Goal: Information Seeking & Learning: Learn about a topic

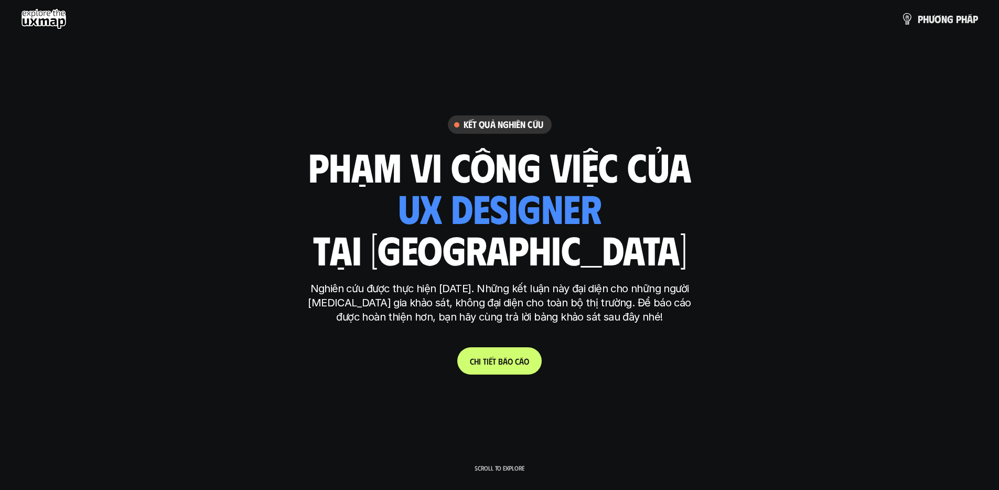
click at [677, 275] on div "Kết quả nghiên cứu phạm vi công việc của ui designer ui/ux designer product des…" at bounding box center [499, 244] width 393 height 259
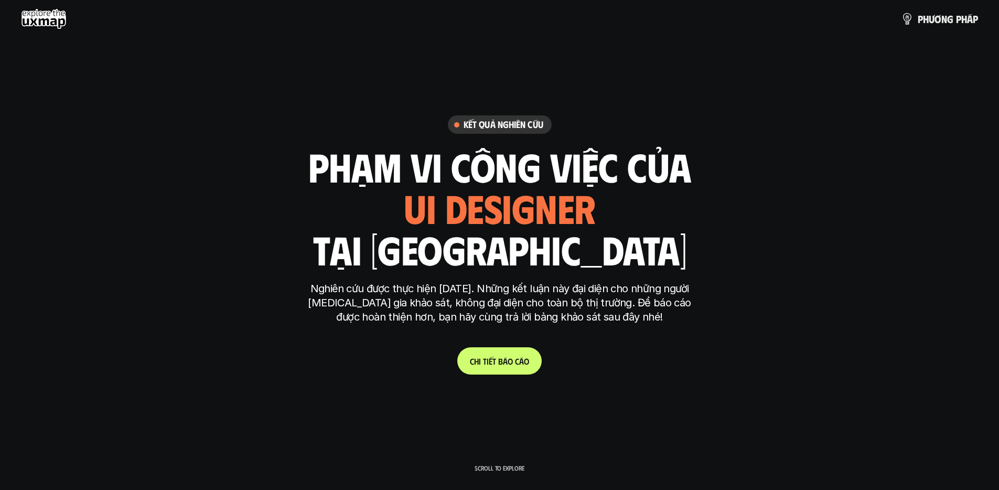
click at [513, 354] on link "C h i t i ế t b á o c á o" at bounding box center [499, 360] width 84 height 27
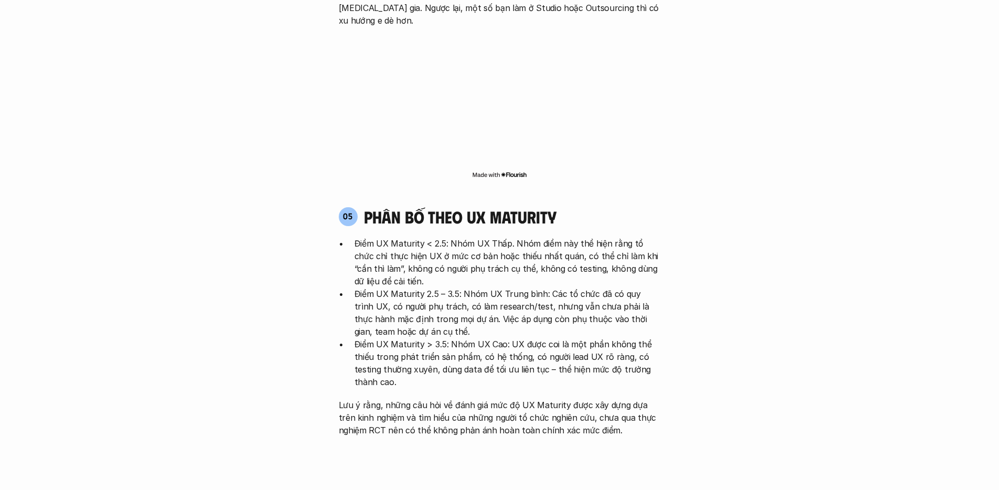
scroll to position [2041, 0]
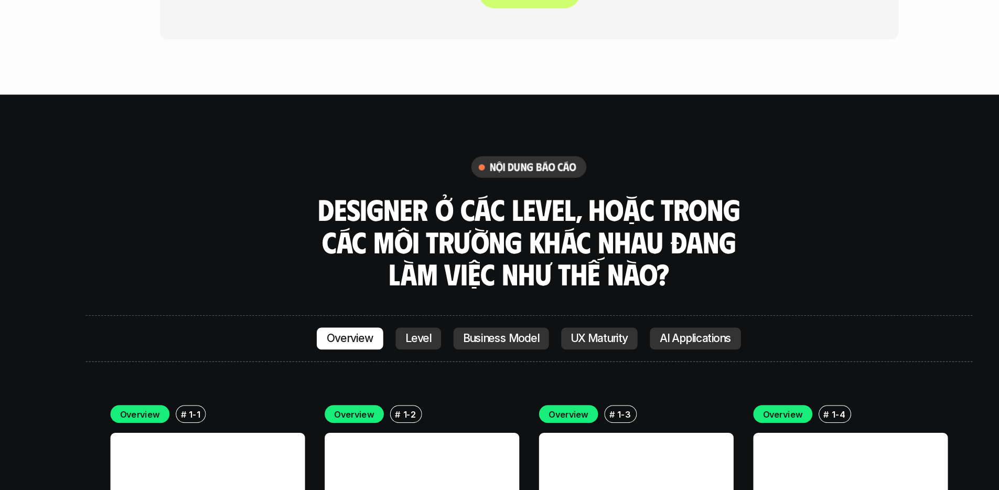
scroll to position [2783, 0]
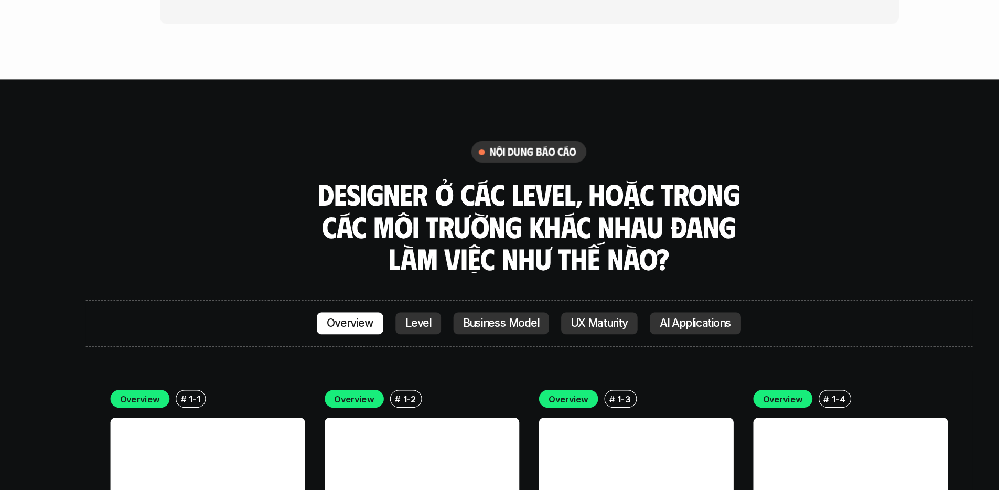
click at [406, 342] on p "Level" at bounding box center [405, 347] width 22 height 10
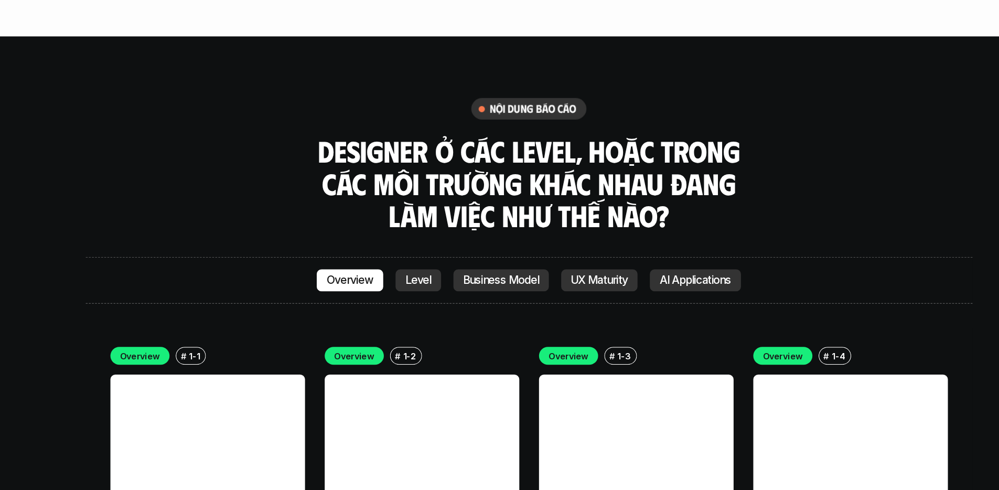
scroll to position [3010, 0]
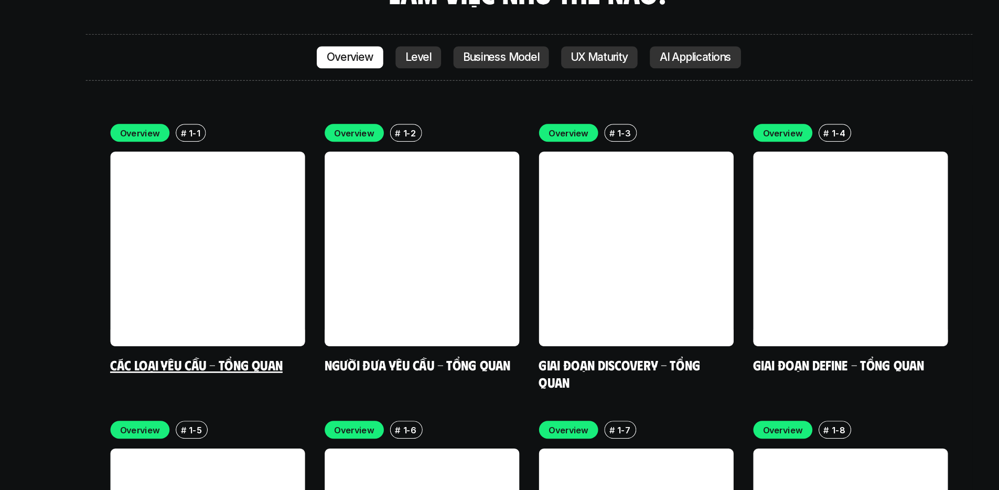
click at [266, 265] on link at bounding box center [226, 284] width 166 height 166
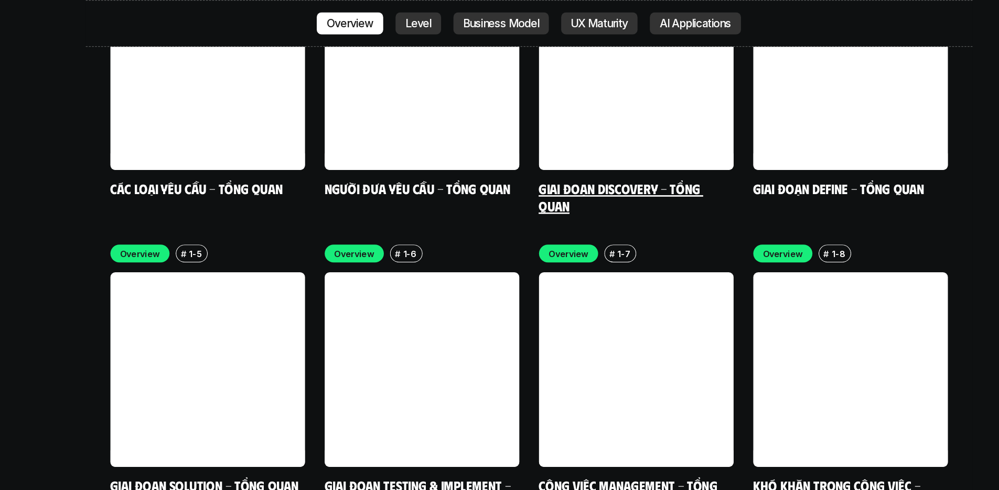
scroll to position [2927, 0]
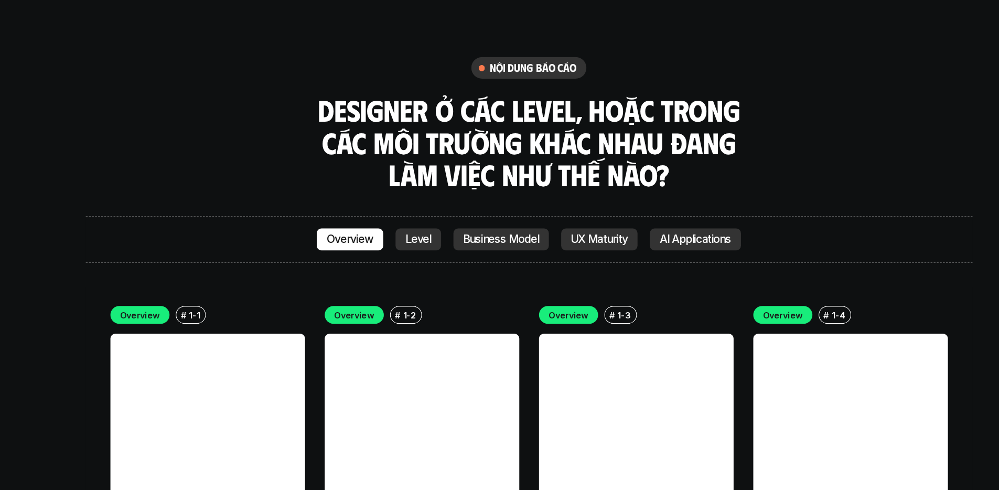
click at [545, 195] on link "UX Maturity" at bounding box center [559, 204] width 65 height 19
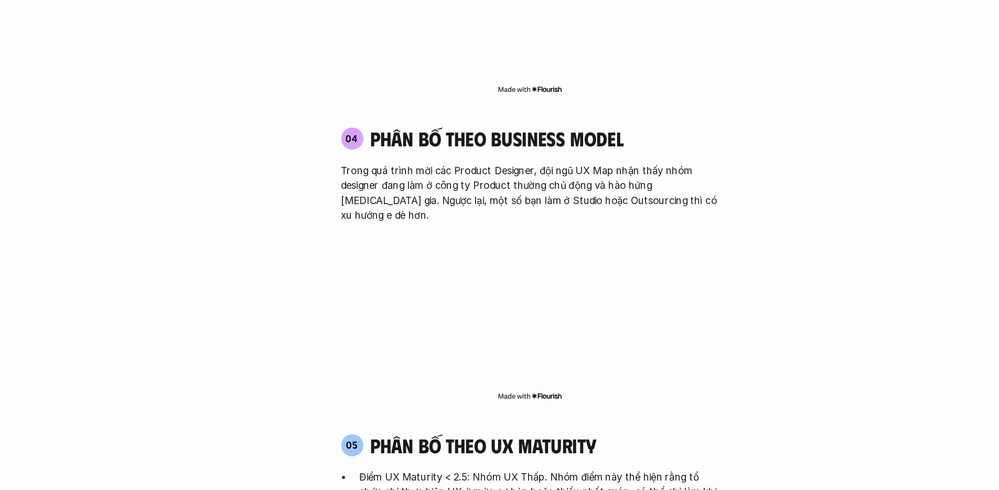
scroll to position [1757, 0]
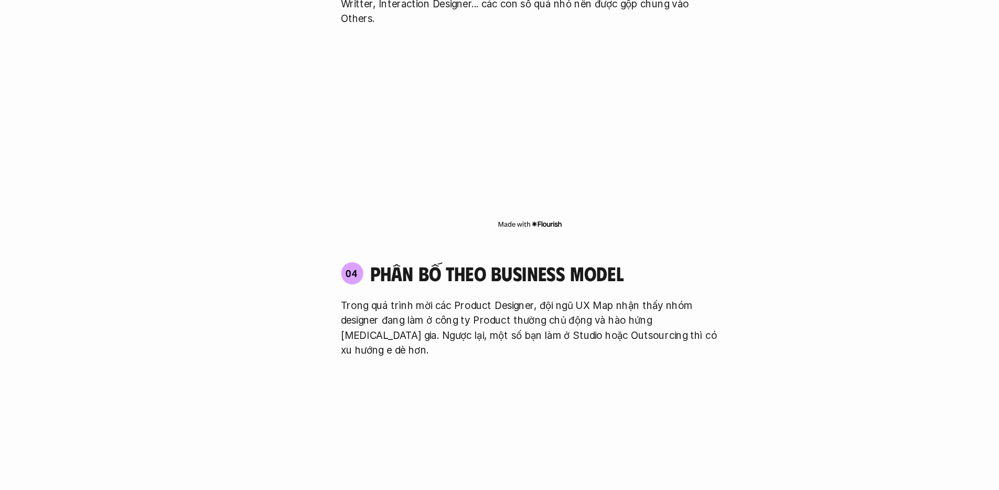
click at [591, 223] on div "04 phân bố theo business model Trong quá trình mời các Product Designer, đội ng…" at bounding box center [499, 263] width 341 height 81
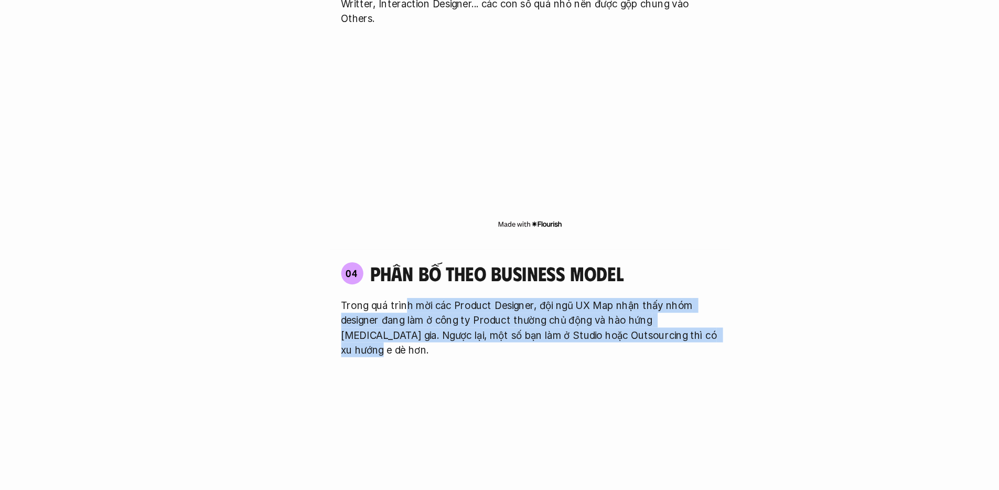
drag, startPoint x: 532, startPoint y: 207, endPoint x: 639, endPoint y: 239, distance: 111.6
click at [639, 254] on p "Trong quá trình mời các Product Designer, đội ngũ UX Map nhận thấy nhóm designe…" at bounding box center [500, 279] width 322 height 50
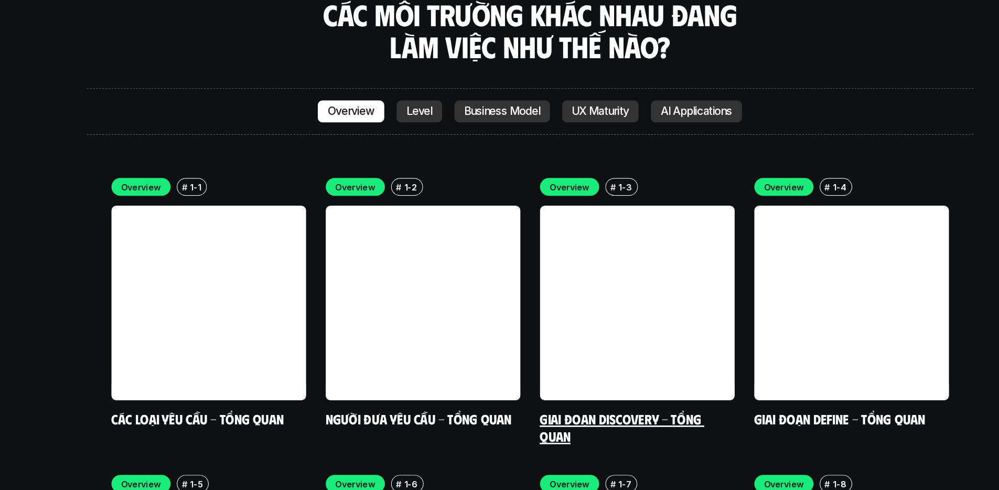
scroll to position [2964, 0]
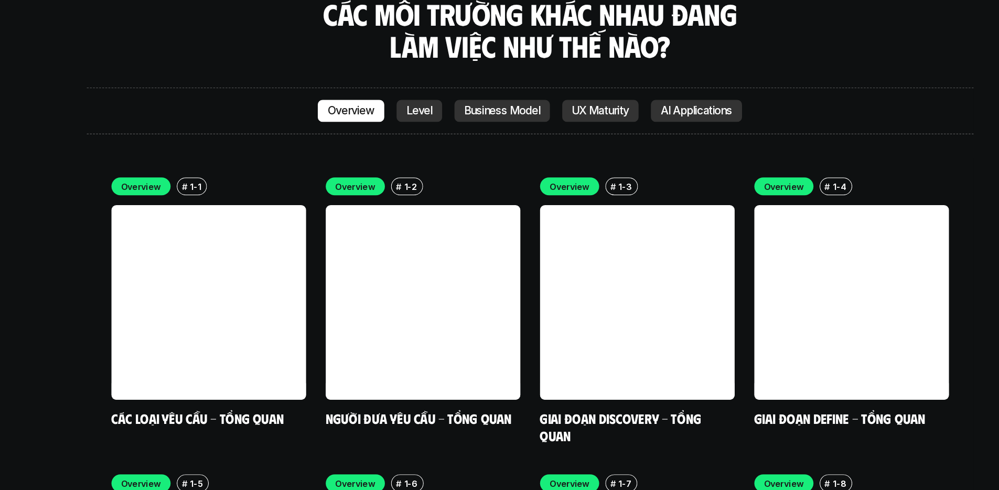
click at [404, 161] on p "Level" at bounding box center [405, 166] width 22 height 10
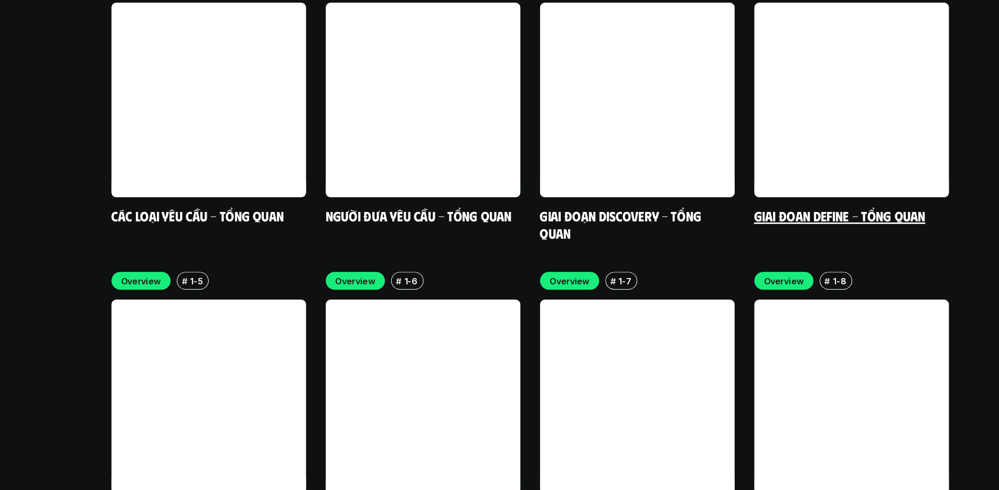
scroll to position [3190, 0]
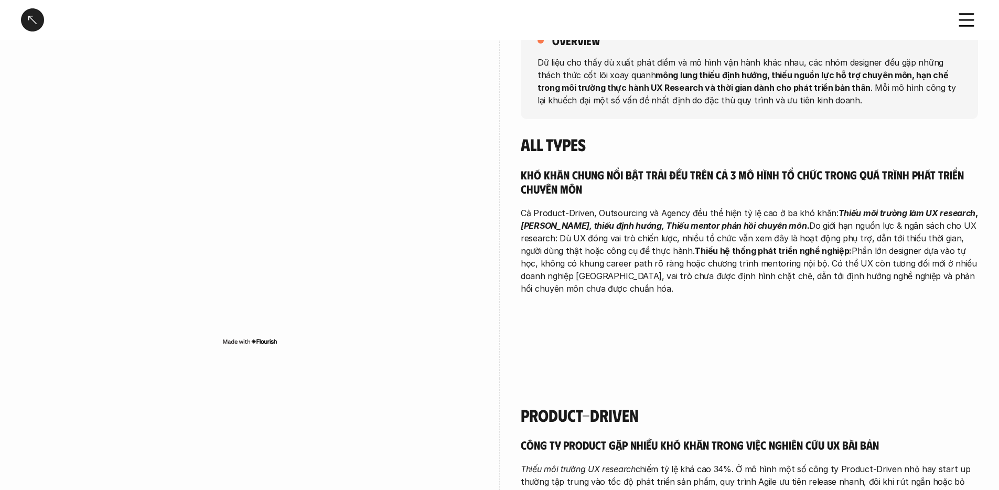
scroll to position [175, 0]
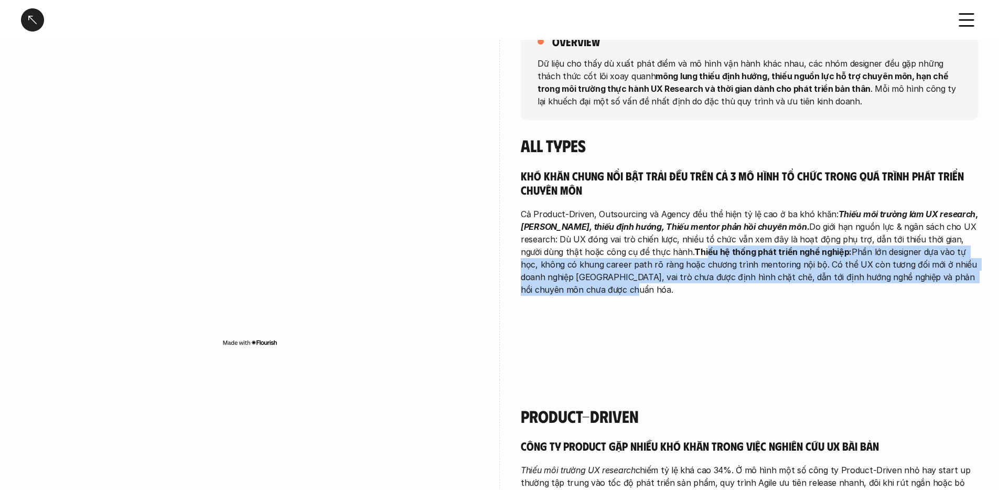
drag, startPoint x: 683, startPoint y: 245, endPoint x: 914, endPoint y: 285, distance: 234.6
click at [914, 285] on p "Cả Product-Driven, Outsourcing và Agency đều thể hiện tỷ lệ cao ở ba khó khăn: …" at bounding box center [749, 252] width 457 height 88
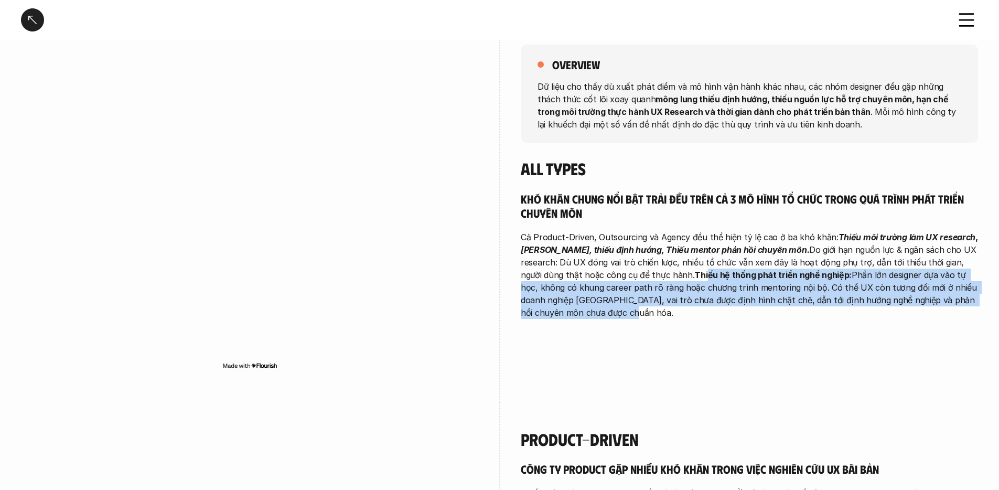
scroll to position [151, 0]
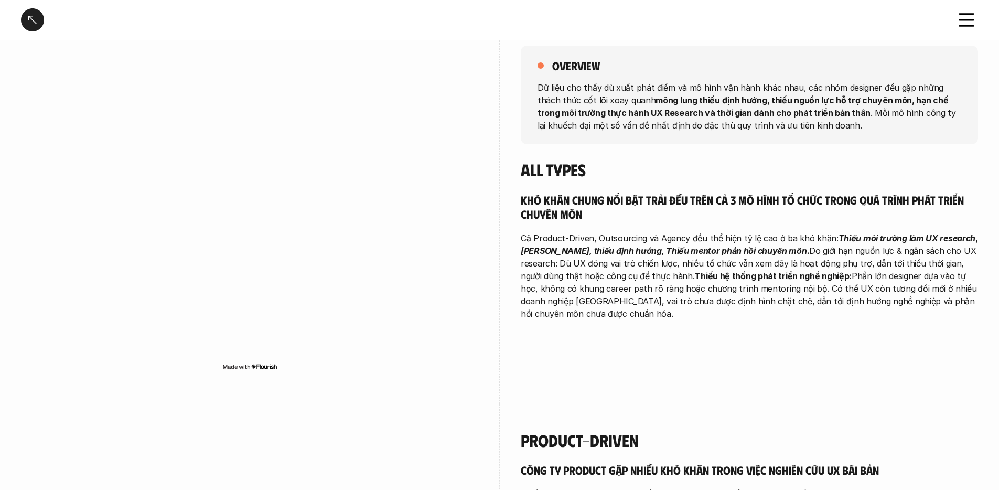
click at [677, 282] on p "Cả Product-Driven, Outsourcing và Agency đều thể hiện tỷ lệ cao ở ba khó khăn: …" at bounding box center [749, 276] width 457 height 88
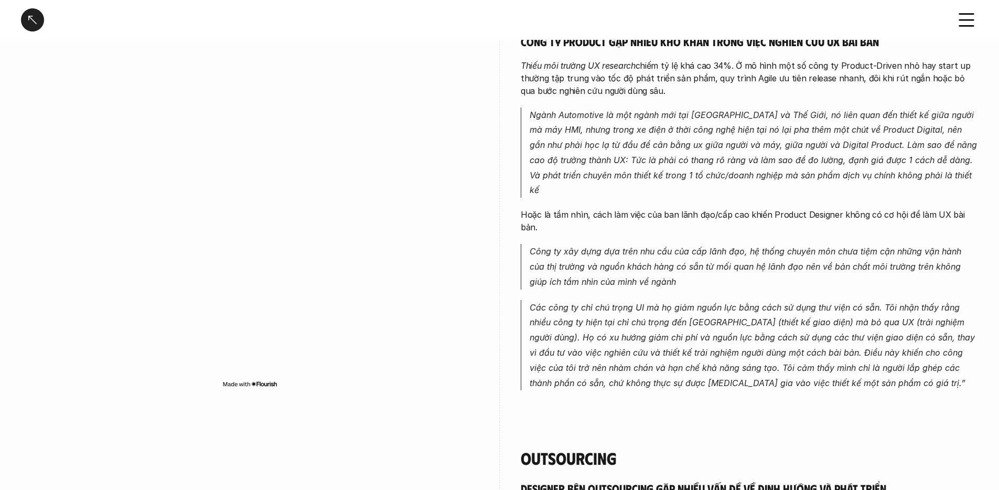
scroll to position [564, 0]
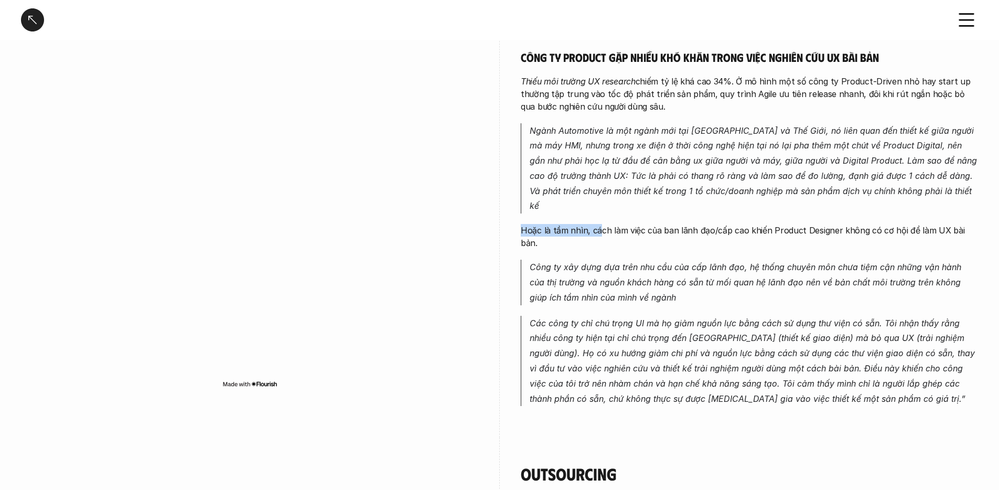
drag, startPoint x: 624, startPoint y: 207, endPoint x: 877, endPoint y: 208, distance: 252.7
click at [877, 208] on div "Công ty product gặp nhiều khó khăn trong việc nghiên cứu UX bài bản Thiếu môi t…" at bounding box center [749, 228] width 457 height 356
click at [612, 262] on em "Công ty xây dựng dựa trên nhu cầu của cấp lãnh đạo, hệ thống chuyên môn chưa ti…" at bounding box center [747, 282] width 434 height 41
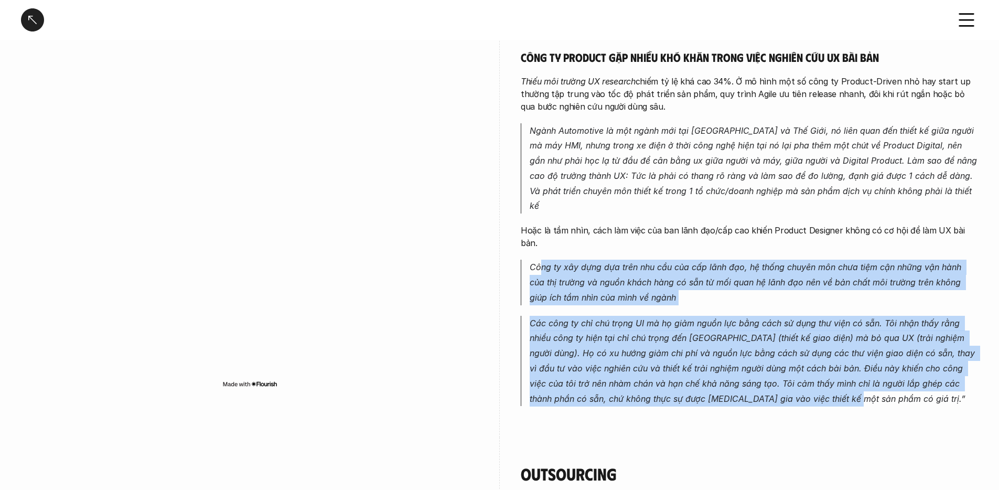
drag, startPoint x: 542, startPoint y: 241, endPoint x: 907, endPoint y: 375, distance: 388.4
click at [907, 375] on div "Công ty product gặp nhiều khó khăn trong việc nghiên cứu UX bài bản Thiếu môi t…" at bounding box center [749, 228] width 457 height 356
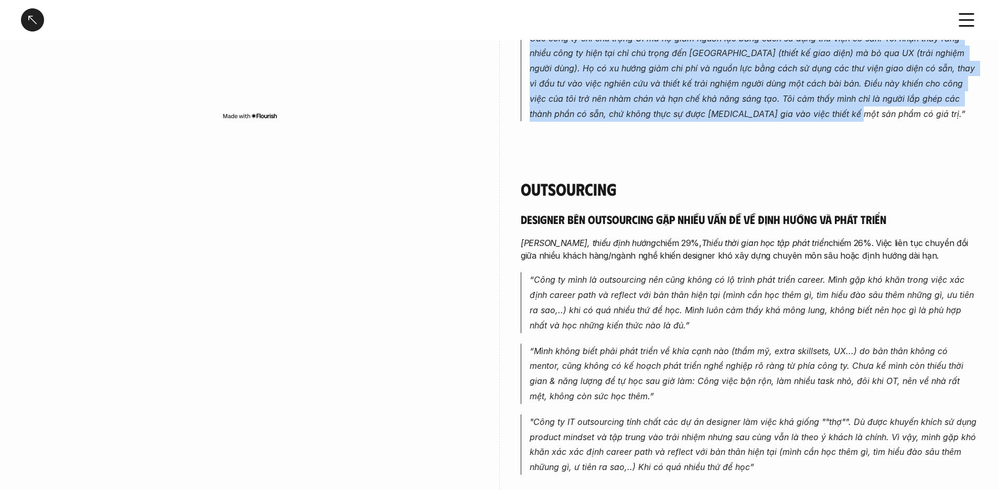
scroll to position [849, 0]
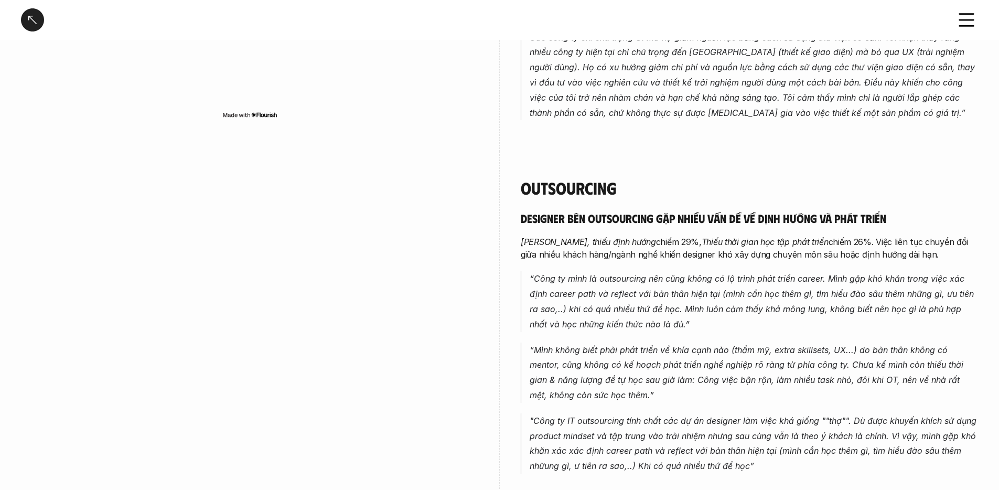
click at [774, 293] on p "“ Công ty mình là outsourcing nên cũng không có lộ trình phát triển career. Mìn…" at bounding box center [754, 301] width 448 height 60
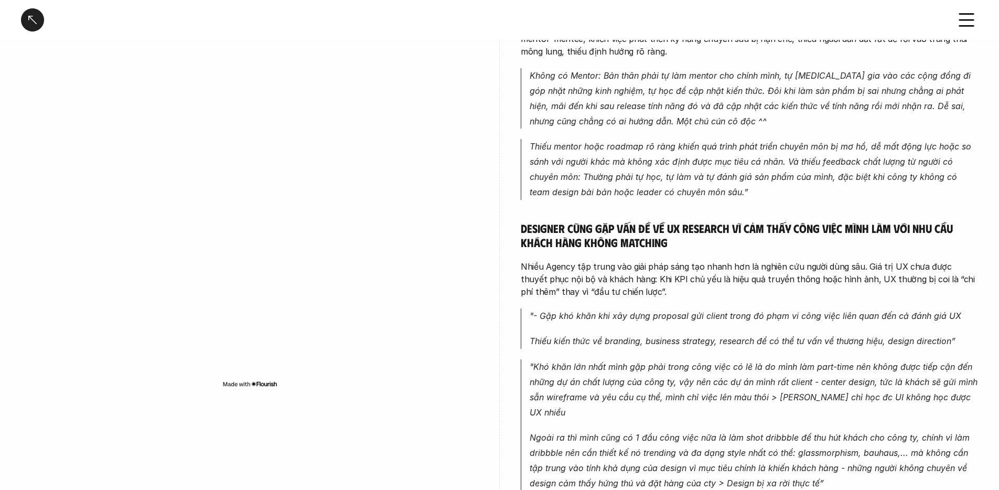
scroll to position [1684, 0]
click at [573, 309] on div "Agency/Design Studio Designer cũng gặp vấn đề Mông lung, thiếu định hướng nhưng…" at bounding box center [749, 228] width 457 height 522
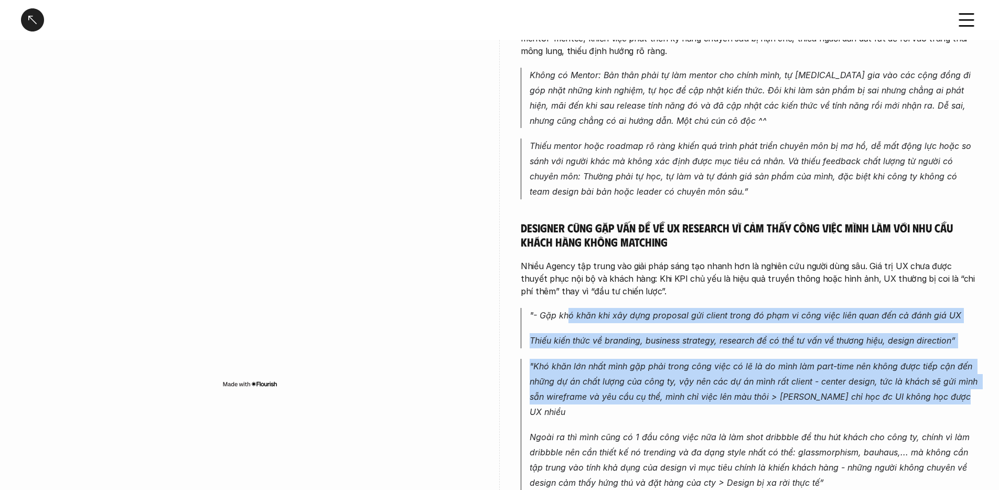
drag, startPoint x: 608, startPoint y: 276, endPoint x: 956, endPoint y: 357, distance: 357.9
click at [956, 357] on div "Agency/Design Studio Designer cũng gặp vấn đề Mông lung, thiếu định hướng nhưng…" at bounding box center [749, 228] width 457 height 522
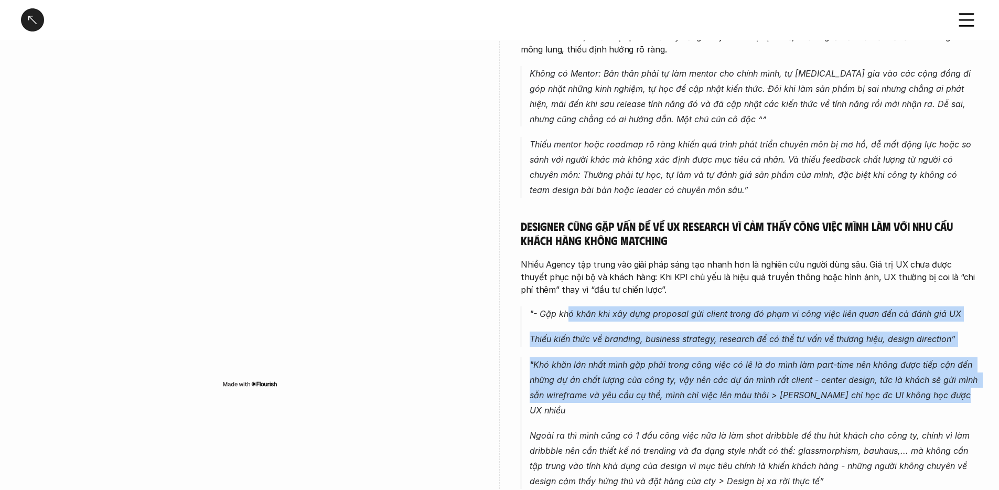
scroll to position [1686, 0]
click at [877, 357] on p ""Khó khăn lớn nhất mình gặp phải trong công việc có lẽ là do mình làm part-time…" at bounding box center [754, 387] width 448 height 60
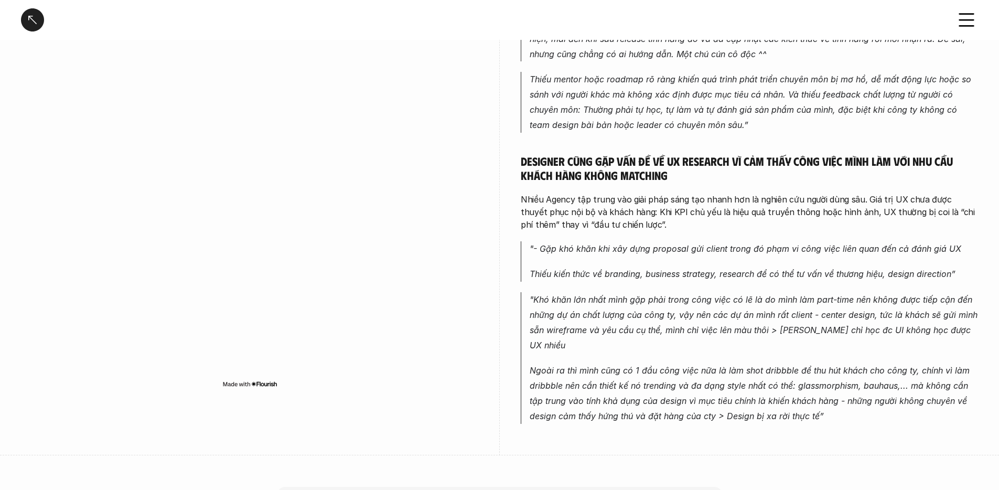
scroll to position [1751, 0]
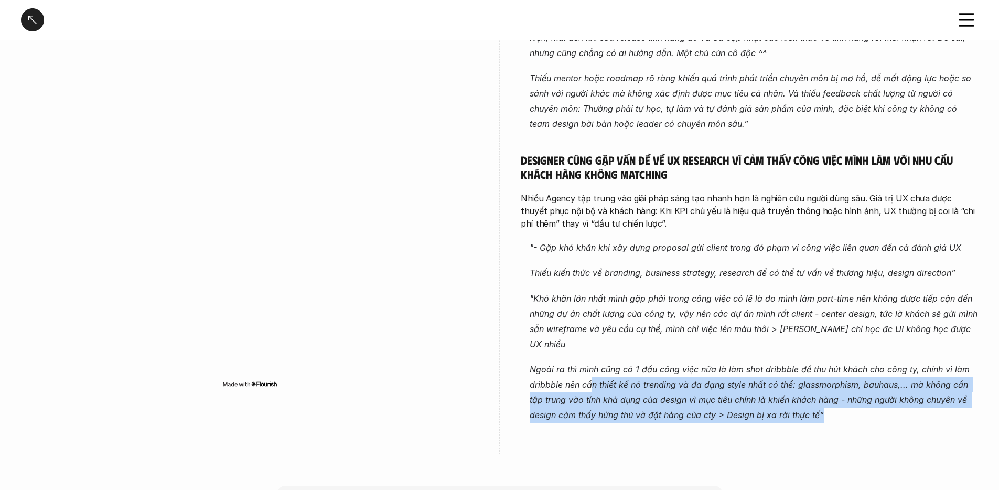
drag, startPoint x: 593, startPoint y: 326, endPoint x: 849, endPoint y: 380, distance: 262.6
click at [849, 380] on div "Agency/Design Studio Agency/Design Studio Designer cũng gặp vấn đề Mông lung, t…" at bounding box center [749, 147] width 457 height 613
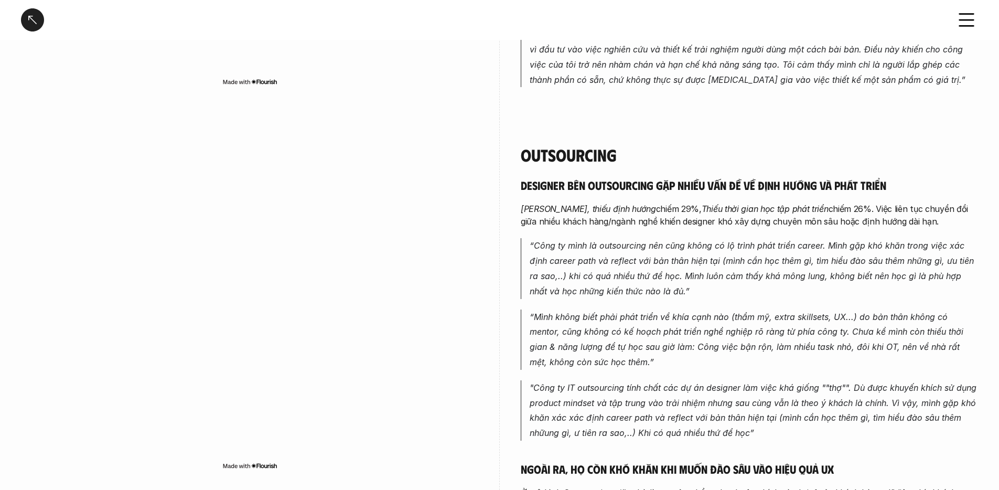
scroll to position [0, 0]
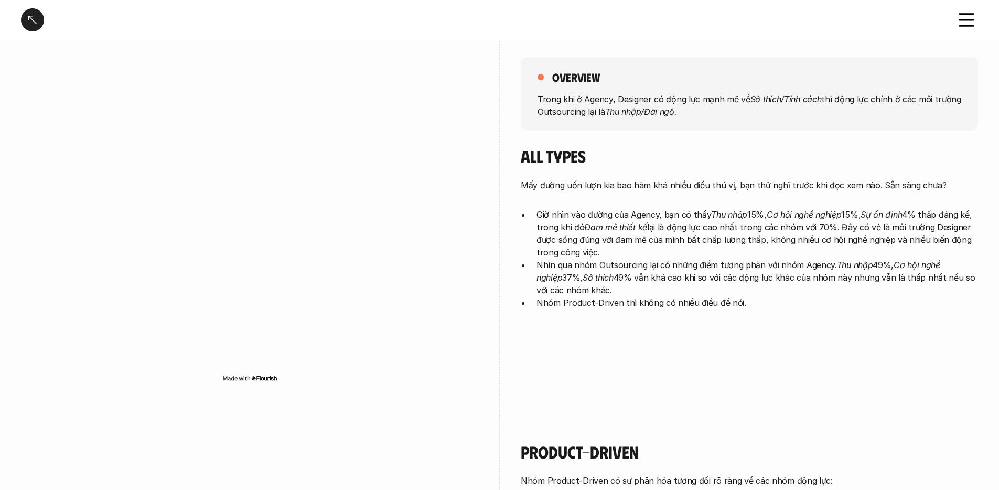
scroll to position [137, 0]
click at [680, 327] on div "overview Trong khi ở Agency, Designer có động lực mạnh mẽ về Sở thích/Tính cách…" at bounding box center [749, 187] width 457 height 309
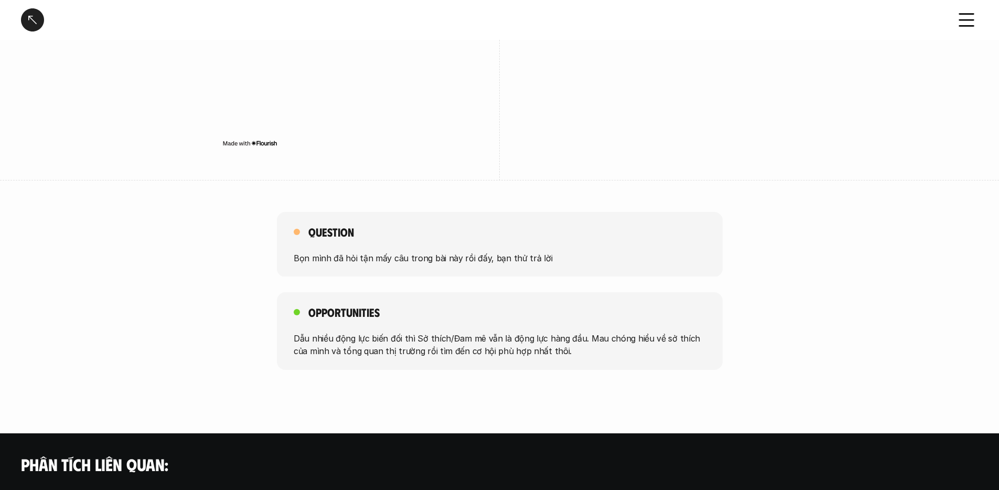
scroll to position [1880, 0]
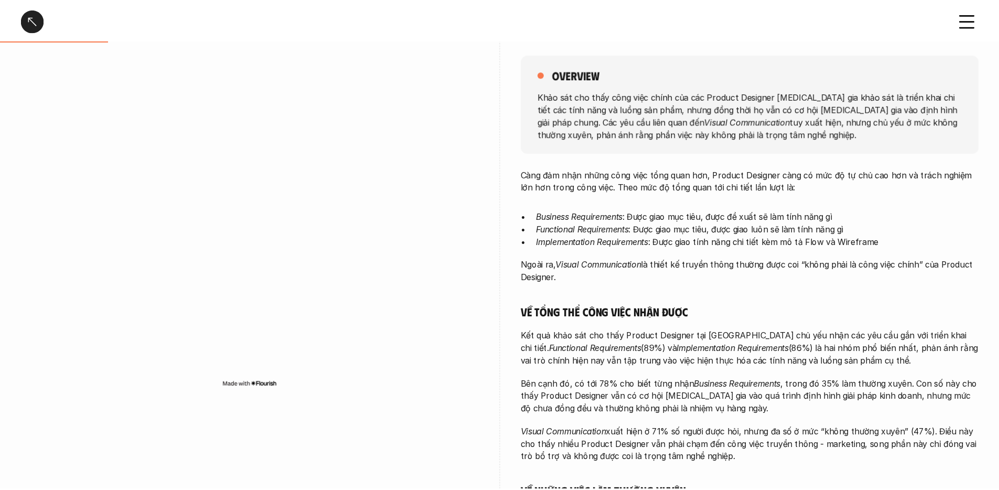
scroll to position [164, 0]
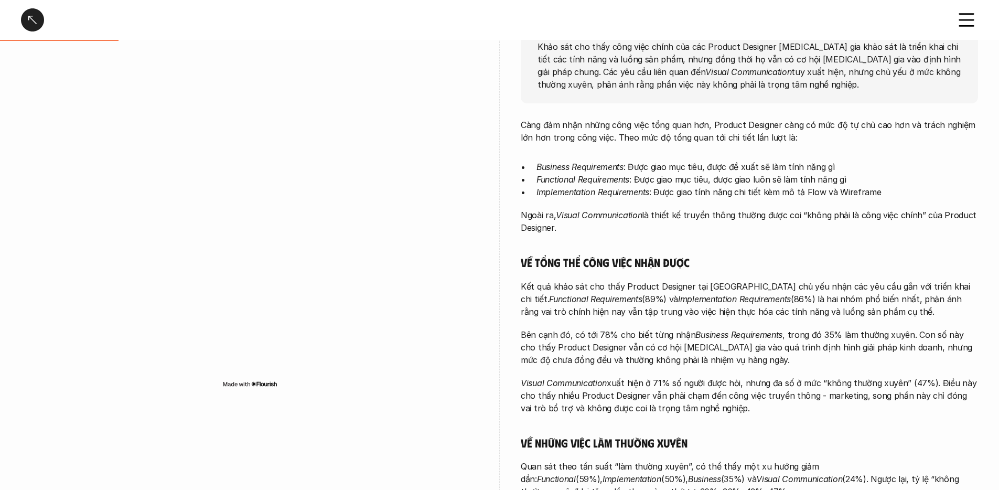
click at [773, 275] on div "Càng đảm nhận những công việc tổng quan hơn, Product Designer càng có mức độ tự…" at bounding box center [749, 339] width 457 height 440
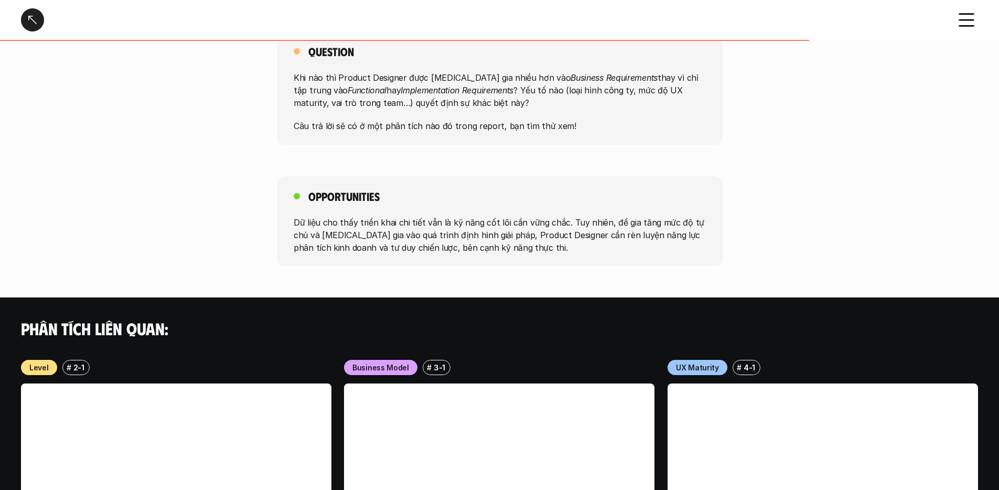
scroll to position [755, 0]
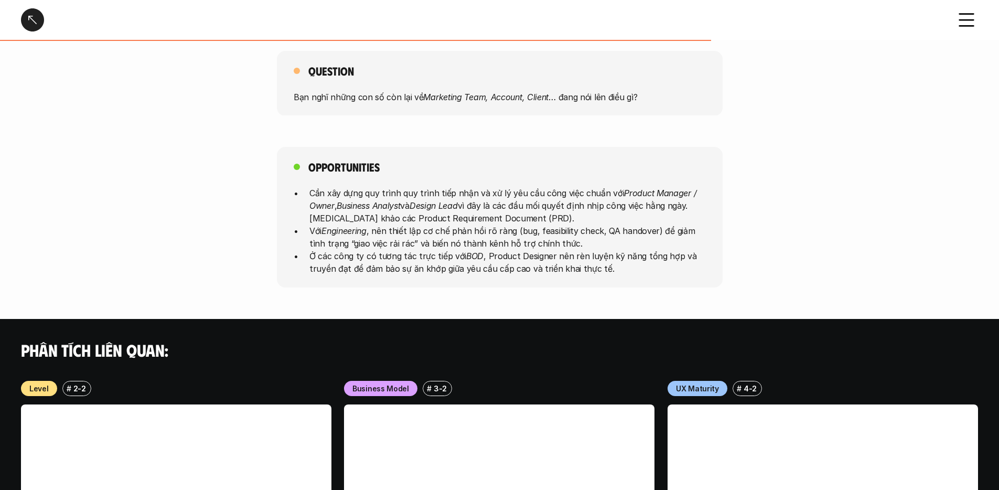
scroll to position [509, 0]
